Goal: Transaction & Acquisition: Book appointment/travel/reservation

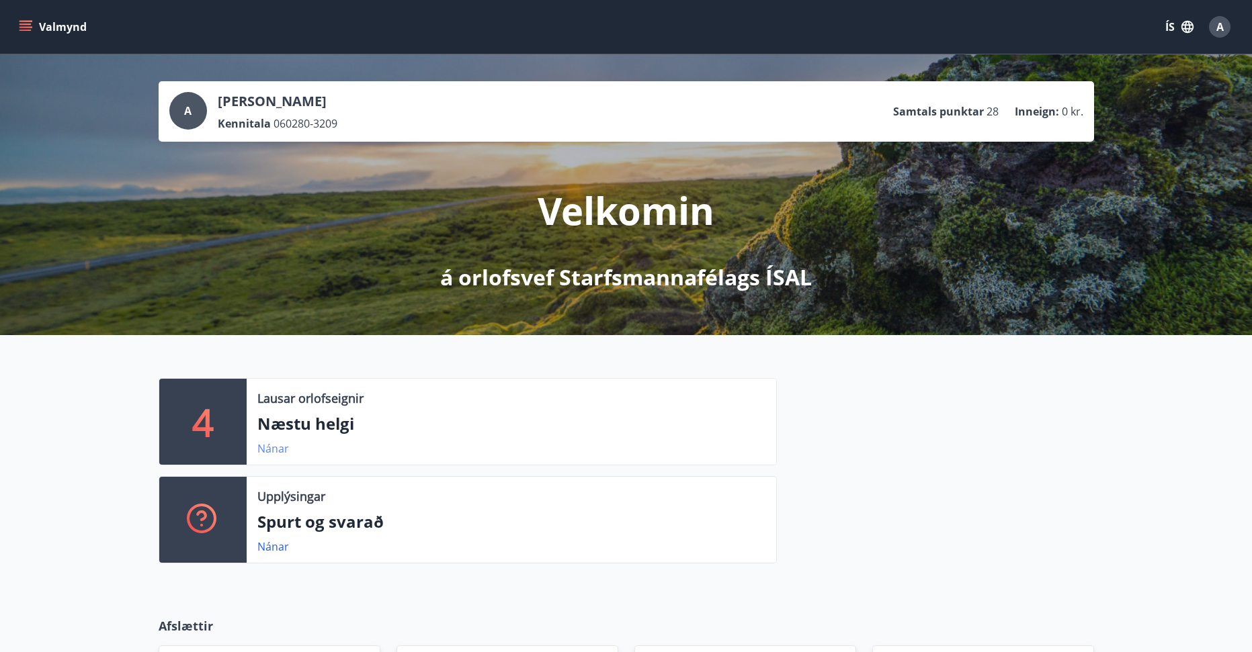
click at [267, 446] on link "Nánar" at bounding box center [273, 448] width 32 height 15
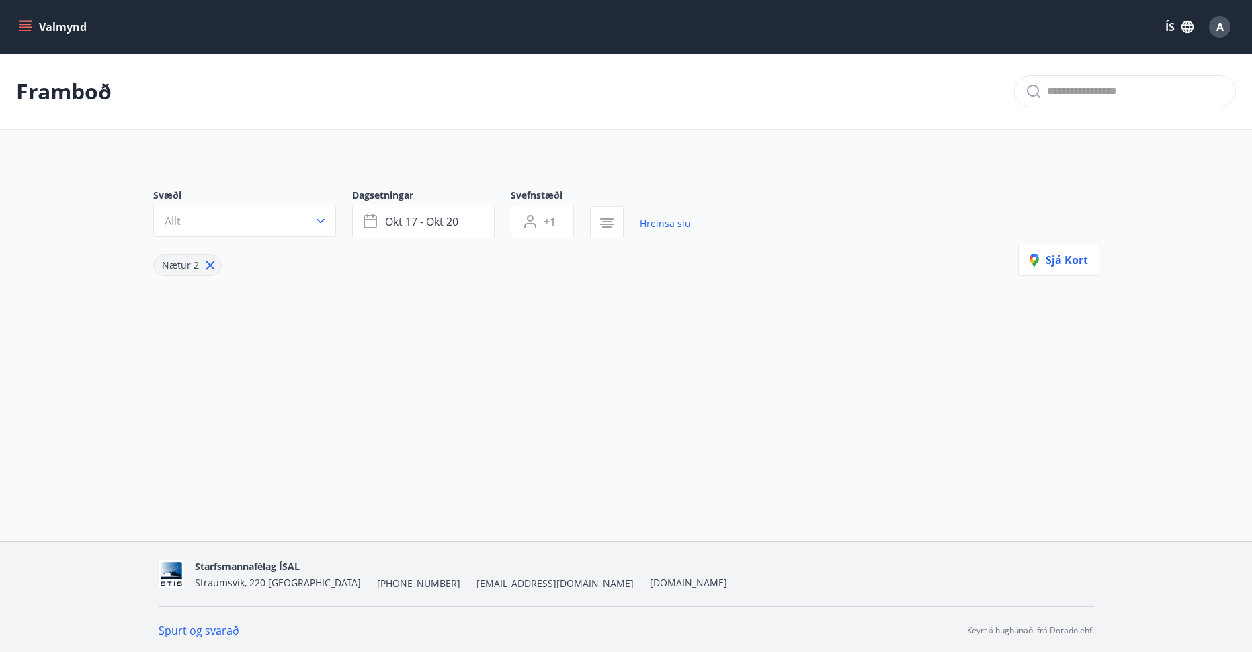
type input "*"
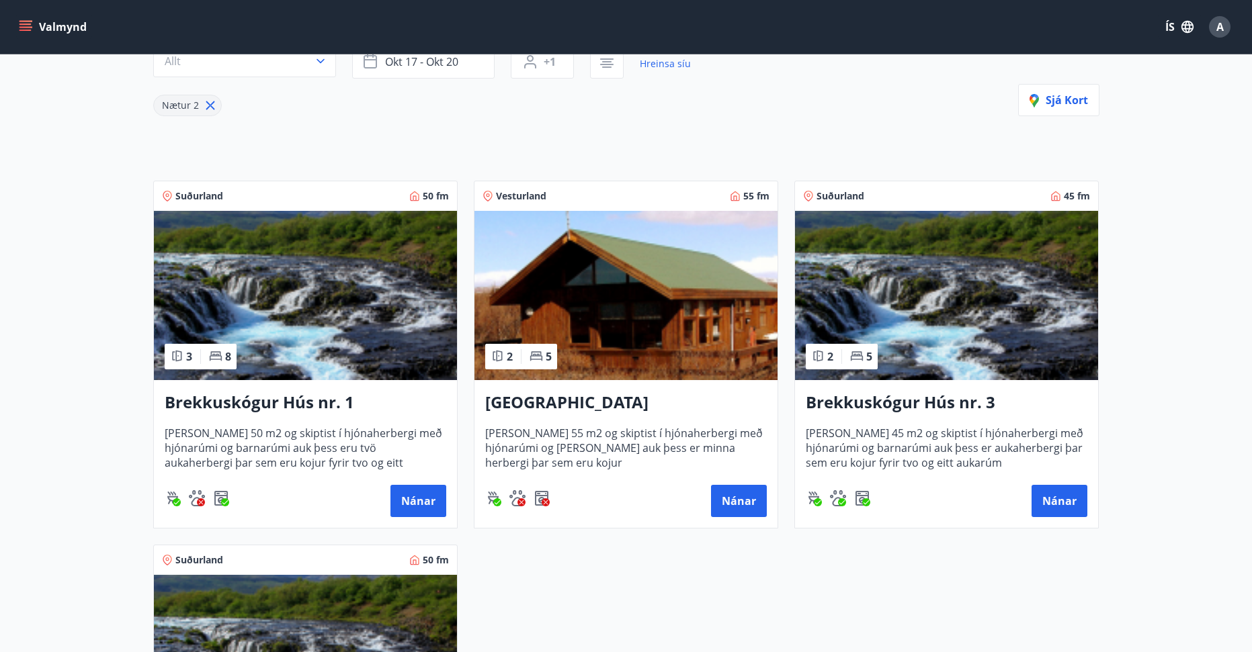
scroll to position [179, 0]
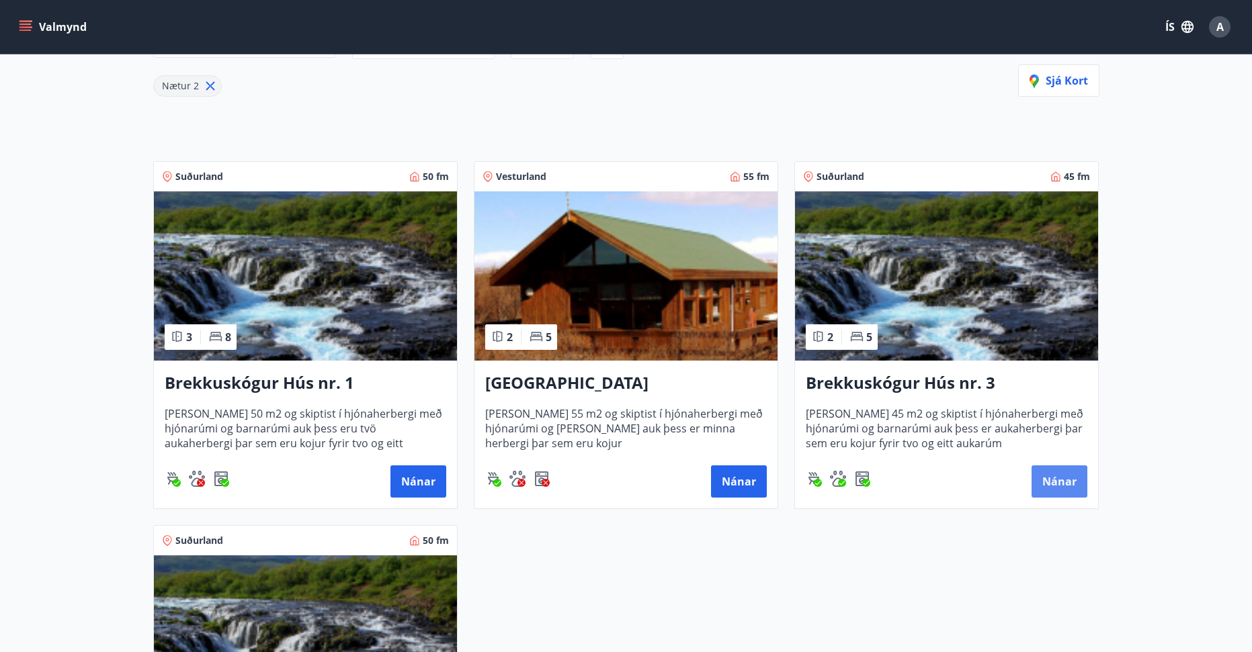
click at [1054, 478] on button "Nánar" at bounding box center [1059, 482] width 56 height 32
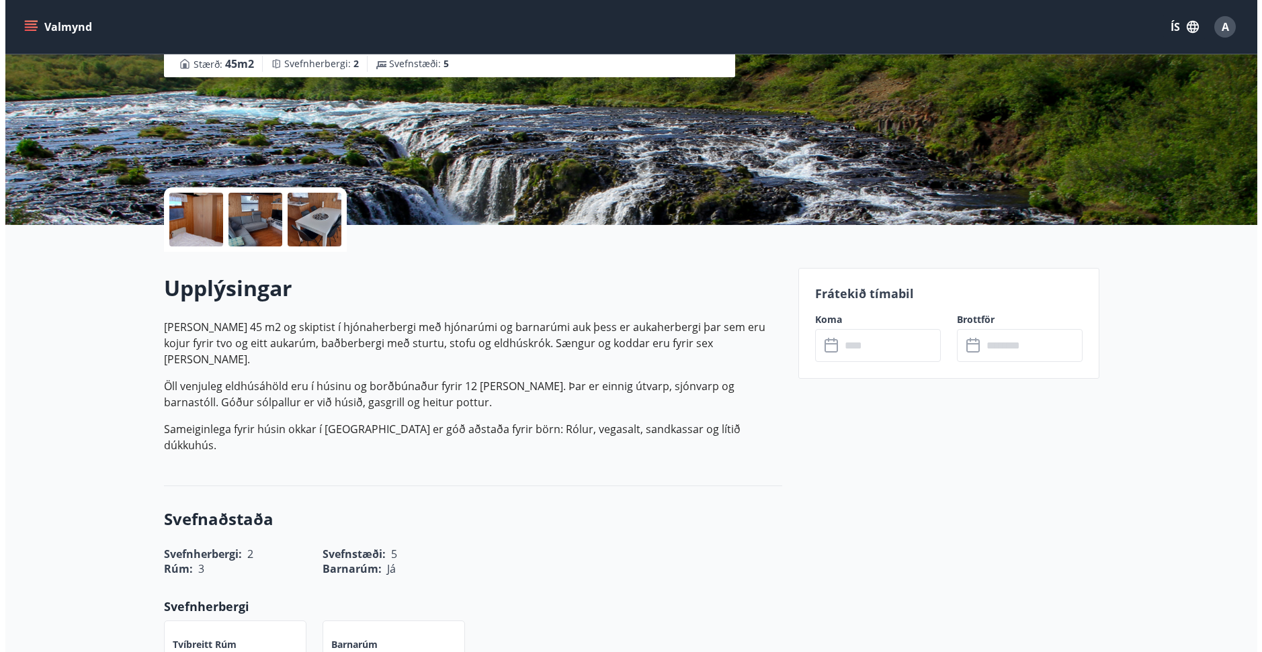
scroll to position [179, 0]
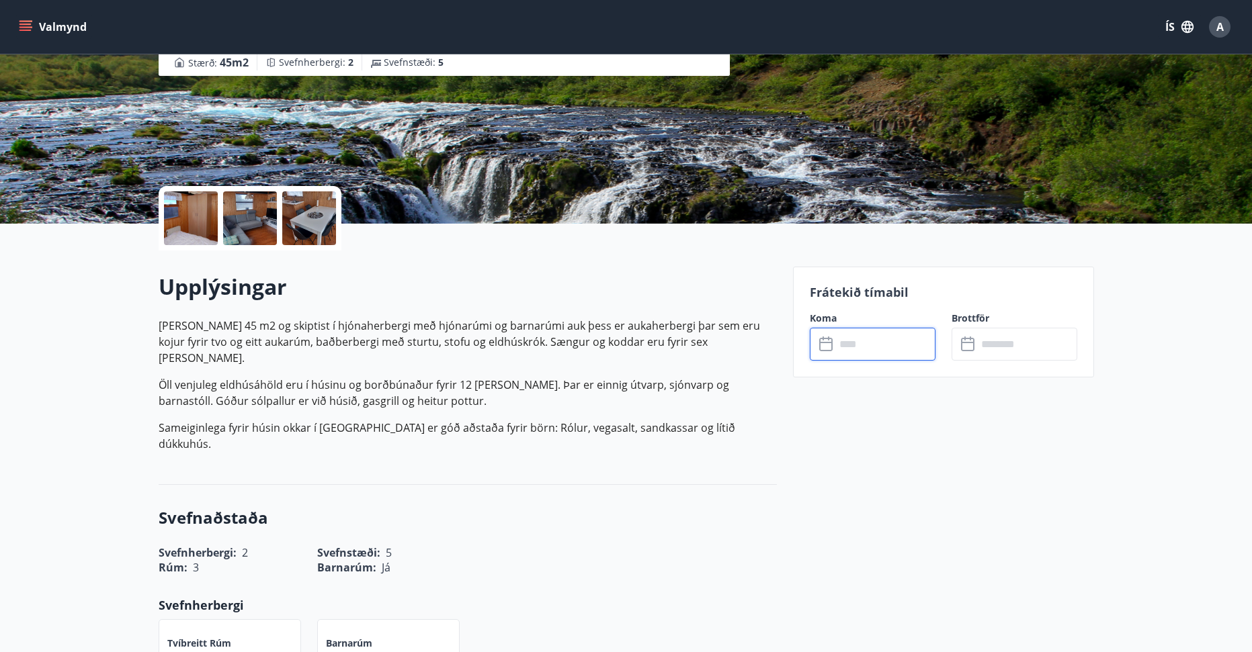
click at [857, 343] on input "text" at bounding box center [885, 344] width 100 height 33
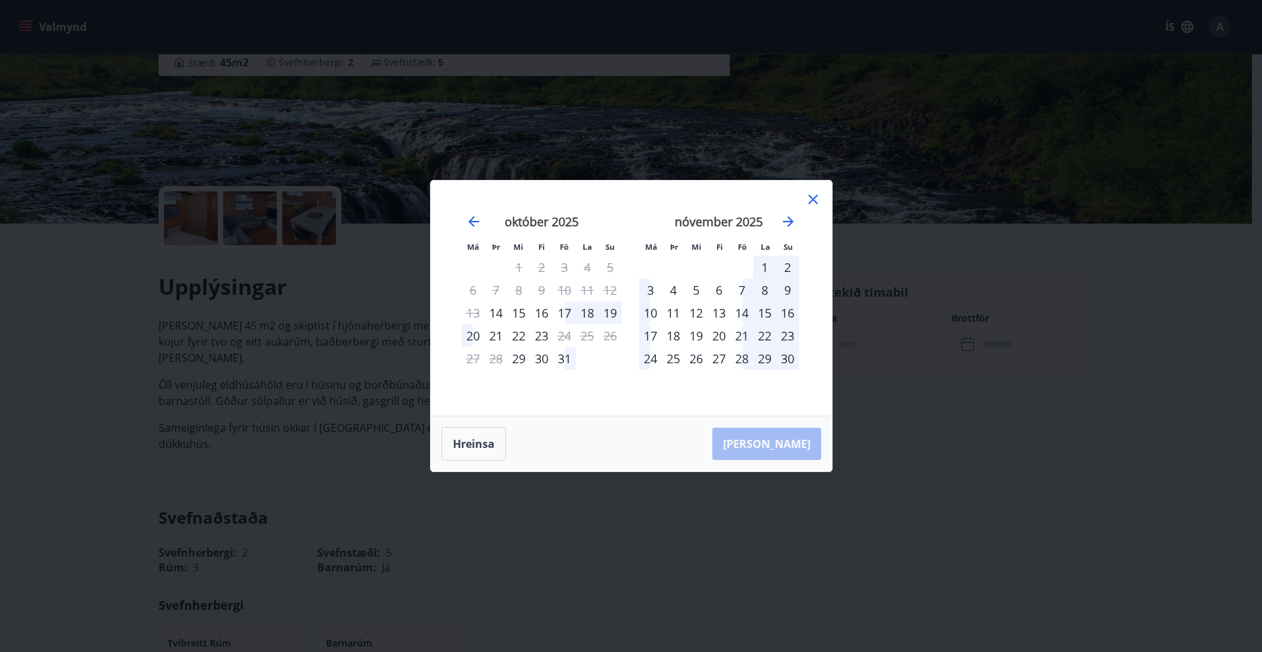
click at [564, 311] on div "17" at bounding box center [564, 313] width 23 height 23
click at [494, 333] on div "21" at bounding box center [495, 335] width 23 height 23
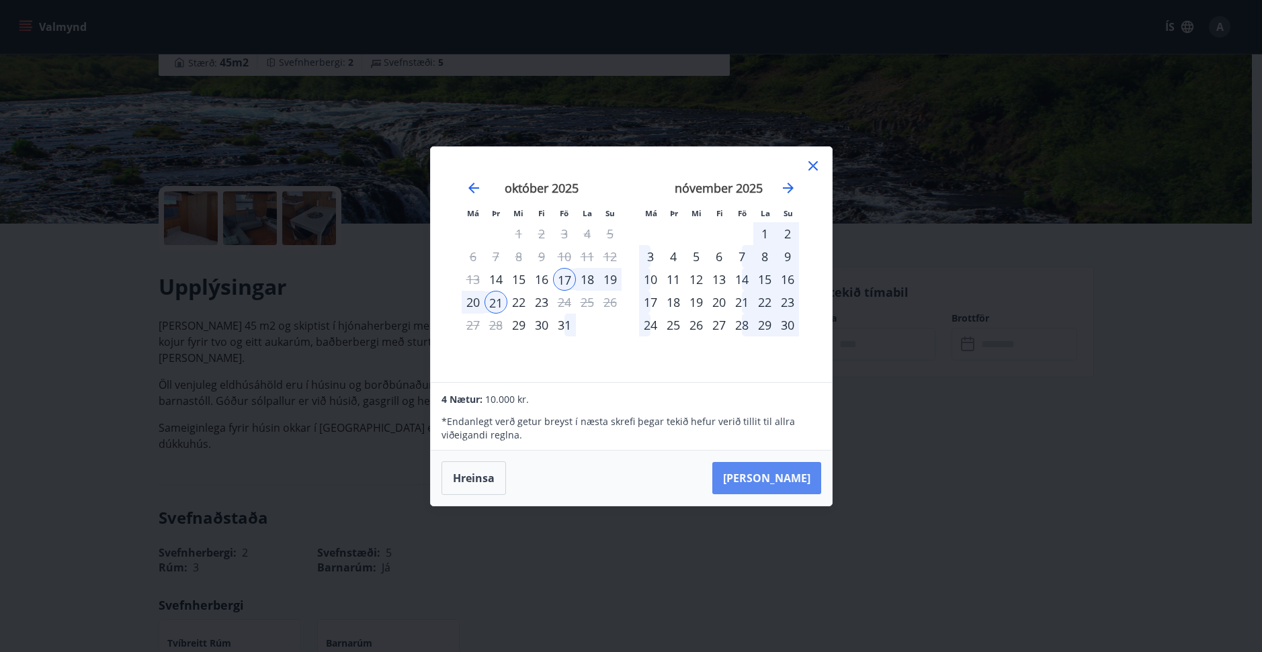
click at [785, 476] on button "[PERSON_NAME]" at bounding box center [766, 478] width 109 height 32
